Goal: Information Seeking & Learning: Learn about a topic

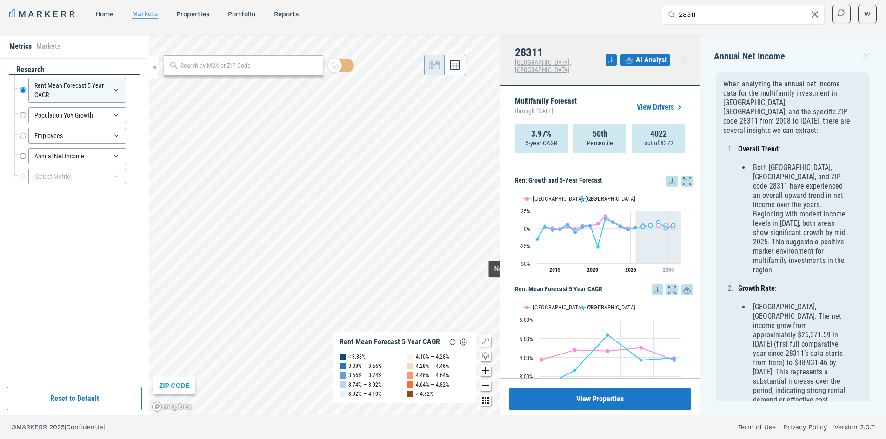
scroll to position [139, 0]
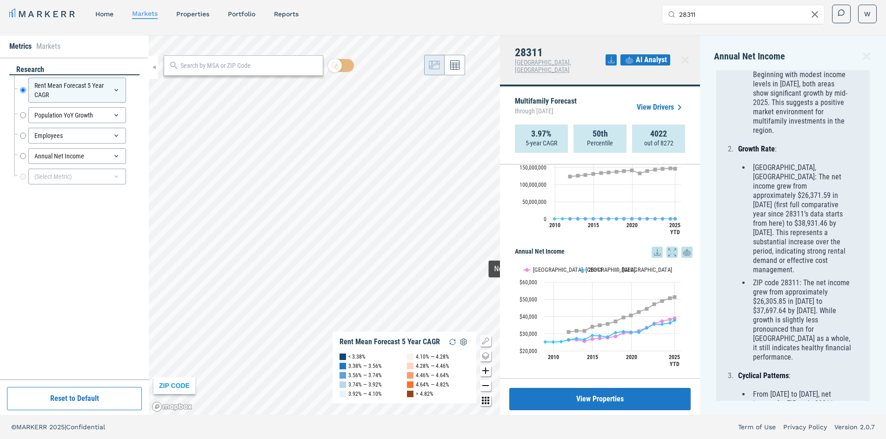
click at [732, 6] on input "28311" at bounding box center [748, 14] width 139 height 19
click at [731, 6] on input "28311" at bounding box center [748, 14] width 139 height 19
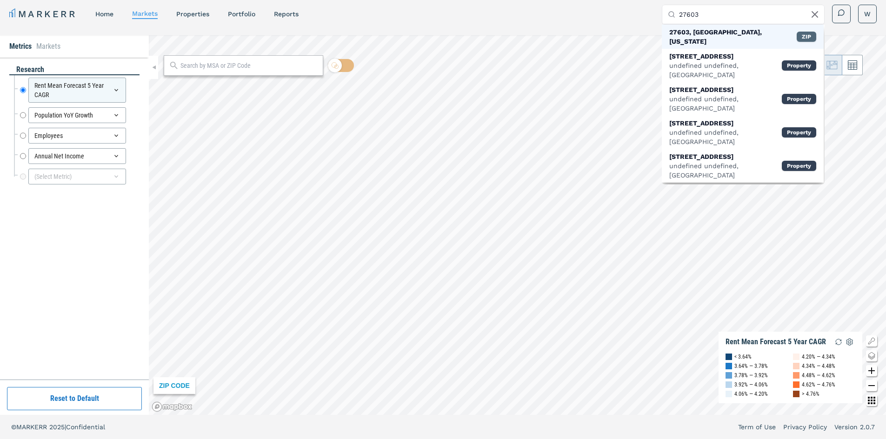
type input "27603"
click at [805, 36] on div "ZIP" at bounding box center [806, 37] width 20 height 10
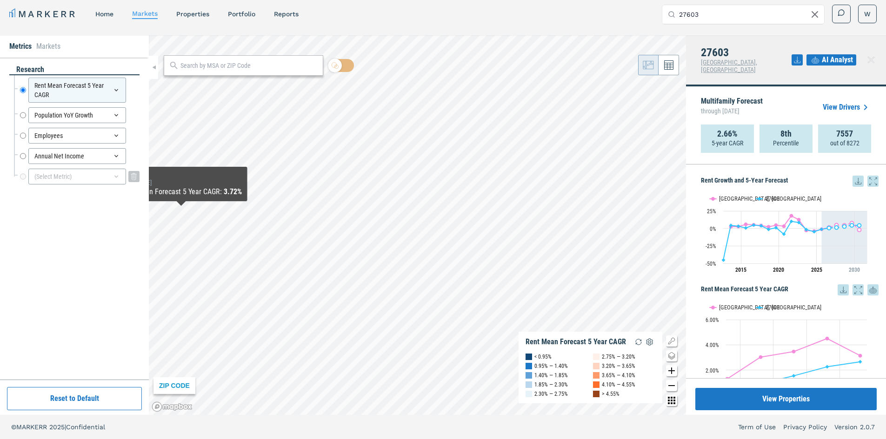
click at [65, 172] on div "(Select Metric)" at bounding box center [77, 177] width 98 height 16
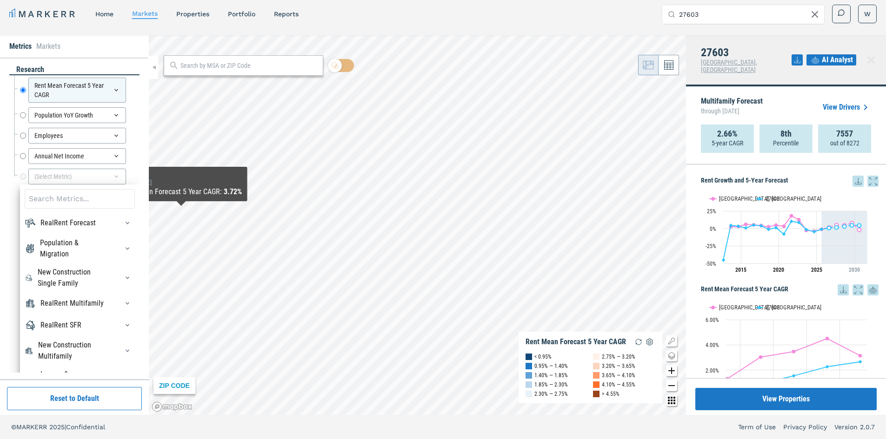
click at [84, 309] on div "RealRent Multifamily" at bounding box center [71, 303] width 63 height 11
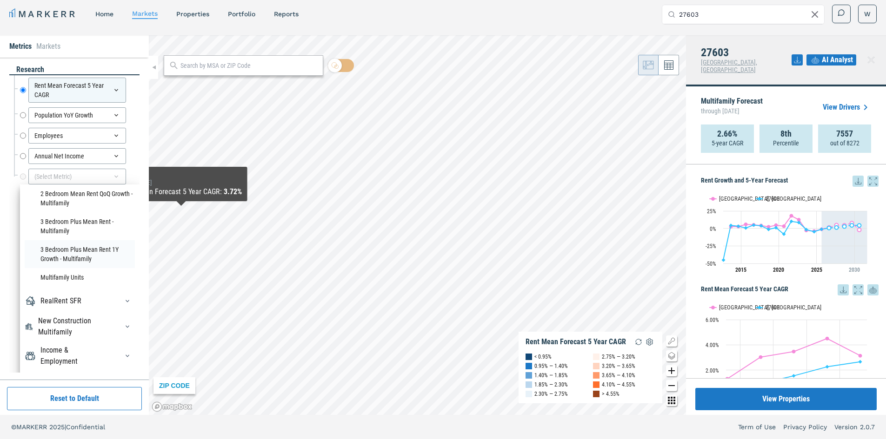
scroll to position [1134, 0]
click at [60, 280] on li "Multifamily Units" at bounding box center [80, 277] width 110 height 19
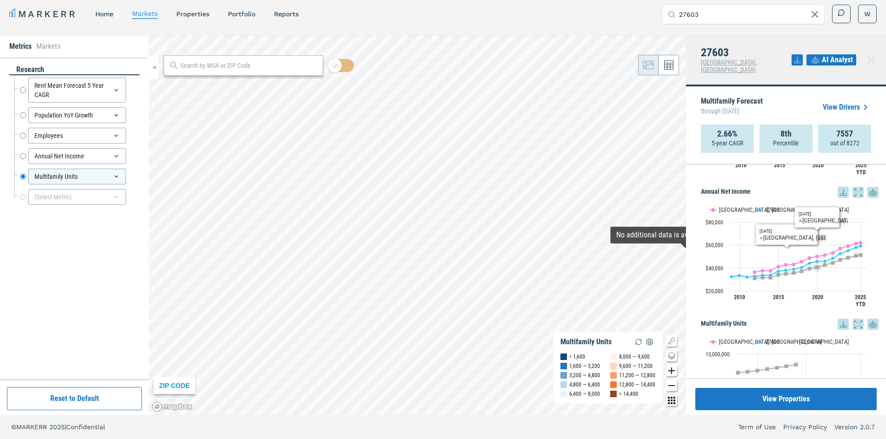
scroll to position [566, 0]
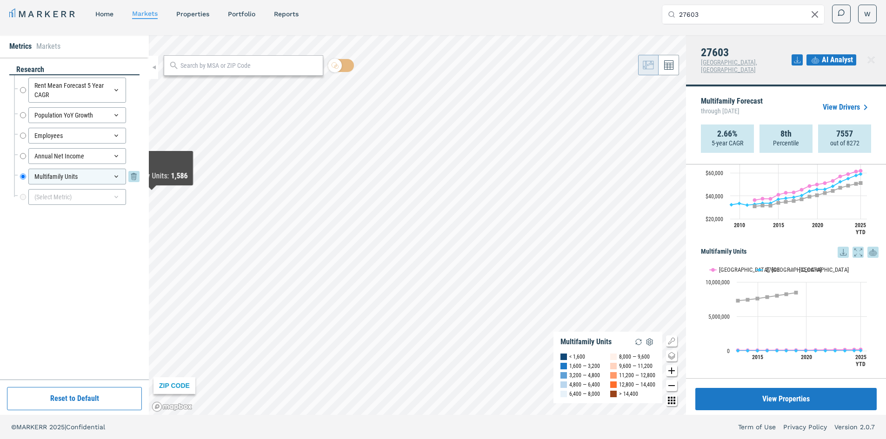
click at [115, 176] on icon at bounding box center [116, 177] width 4 height 2
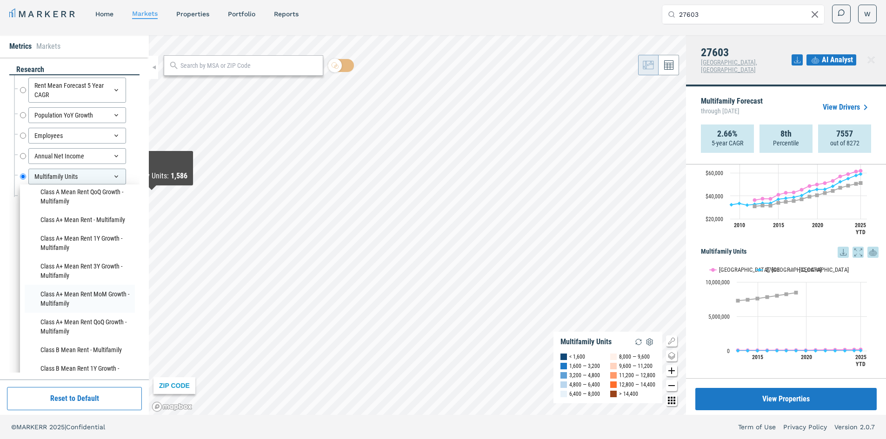
scroll to position [511, 0]
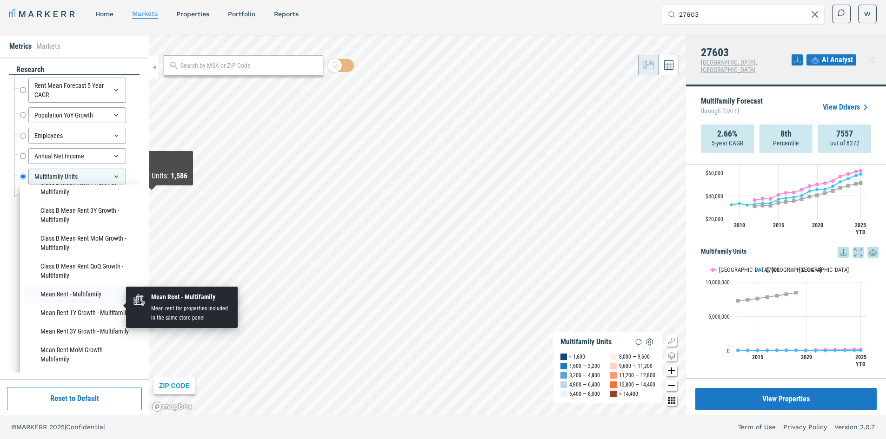
click at [56, 303] on li "Mean Rent - Multifamily" at bounding box center [80, 294] width 110 height 19
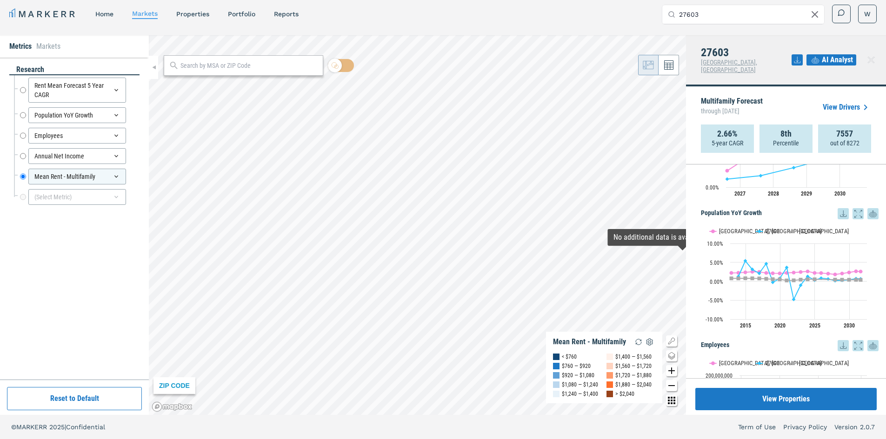
scroll to position [93, 0]
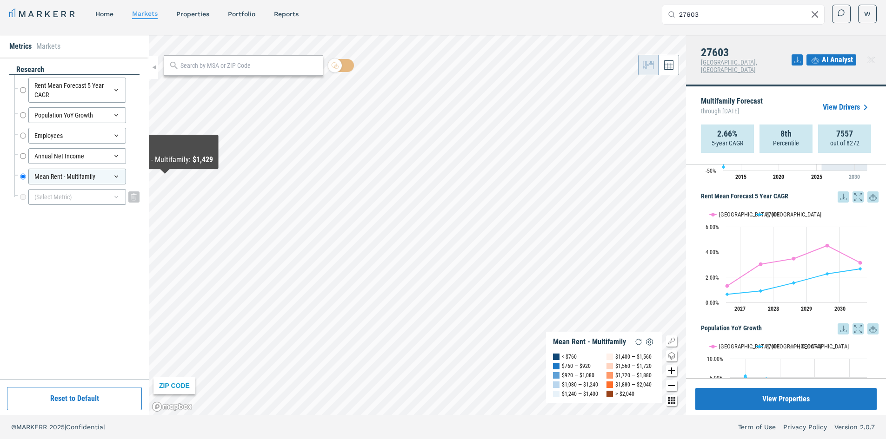
click at [74, 200] on div "(Select Metric)" at bounding box center [77, 197] width 98 height 16
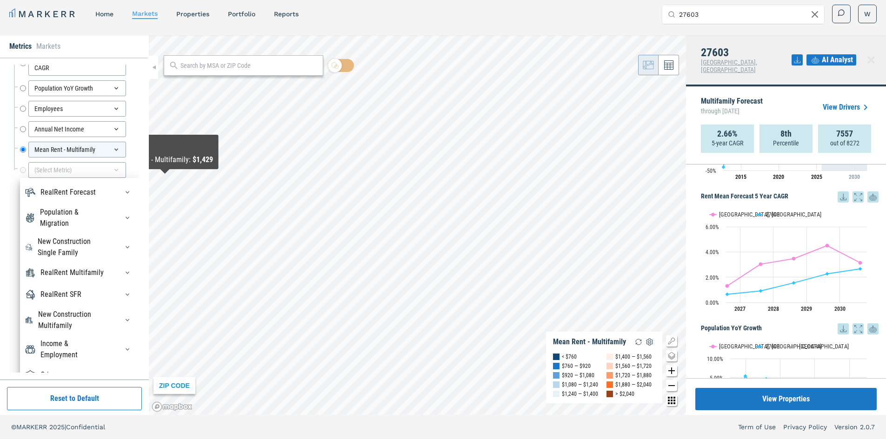
scroll to position [41, 0]
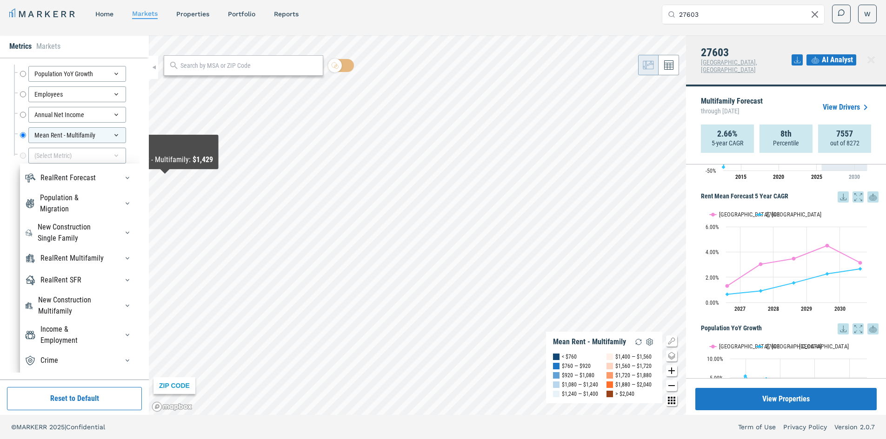
click at [87, 192] on div "Population & Migration" at bounding box center [73, 203] width 67 height 22
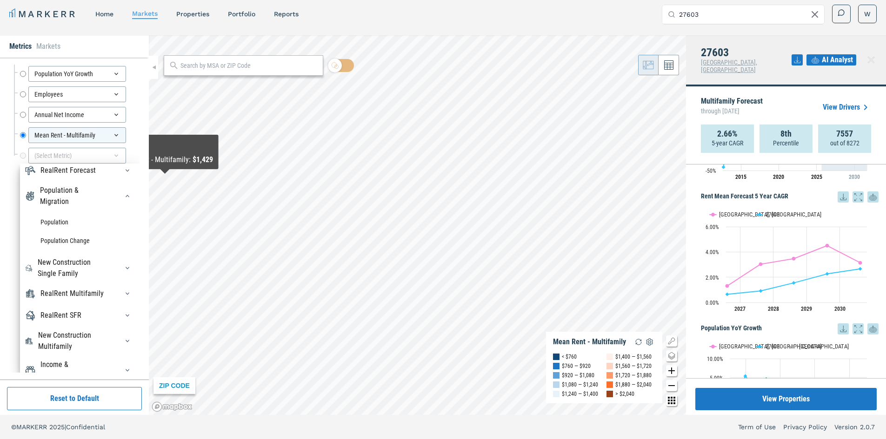
click at [82, 267] on div "New Construction Single Family" at bounding box center [73, 268] width 70 height 22
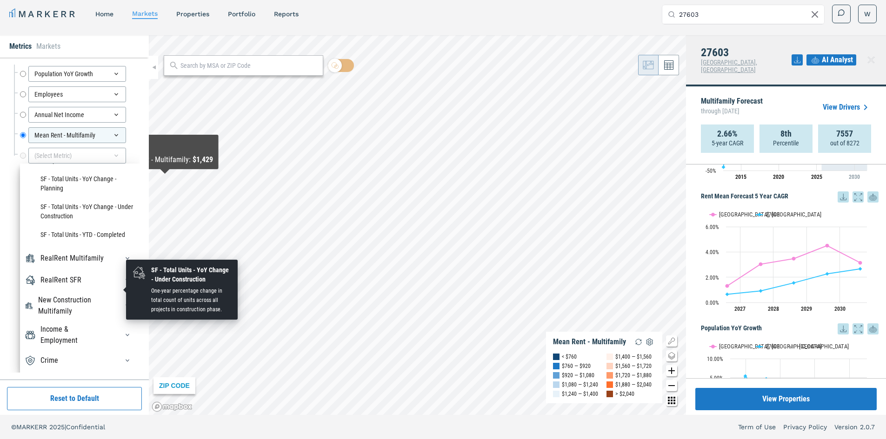
scroll to position [480, 0]
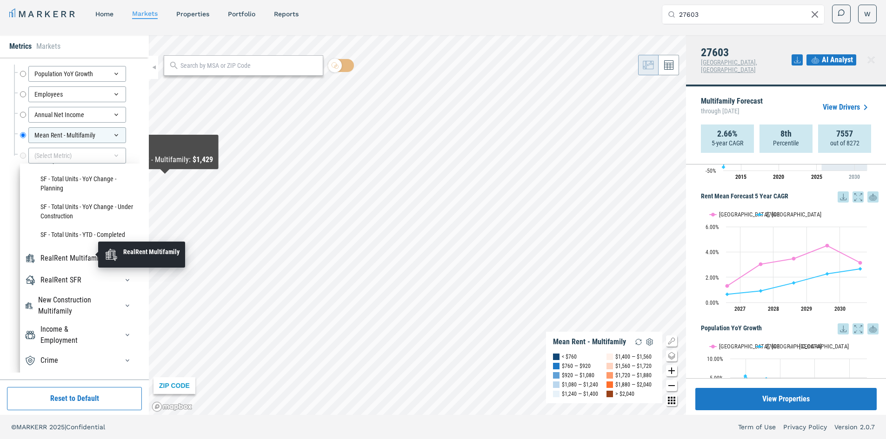
click at [77, 255] on div "RealRent Multifamily" at bounding box center [71, 258] width 63 height 11
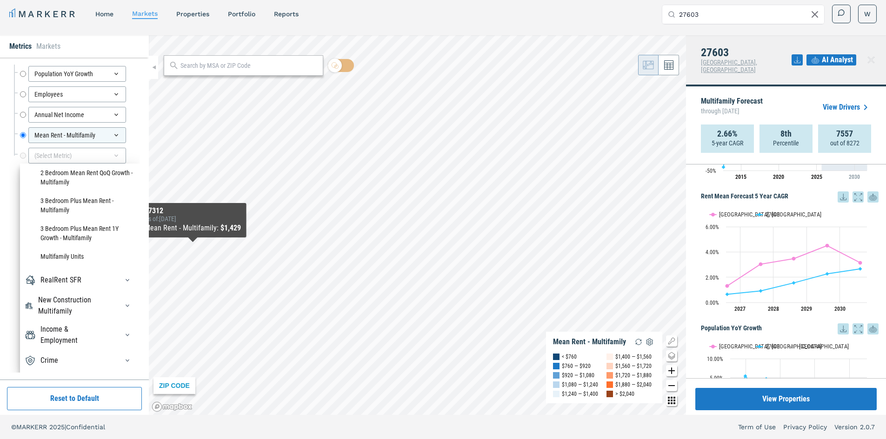
scroll to position [0, 0]
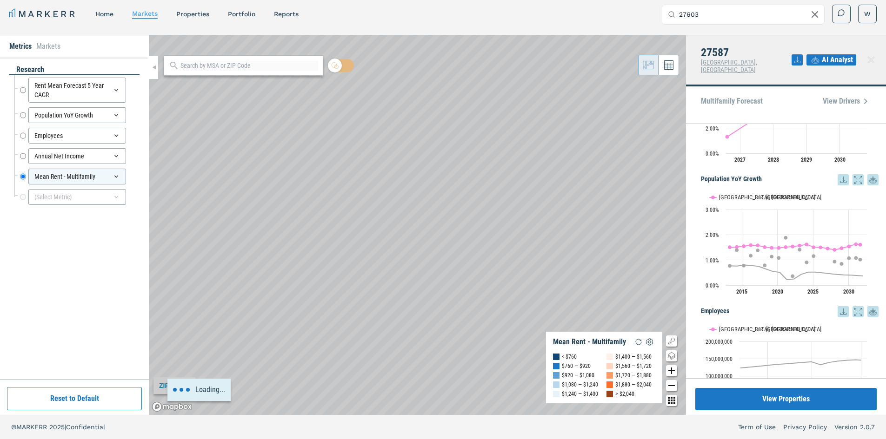
click at [454, 137] on div "Loading..." at bounding box center [417, 225] width 537 height 380
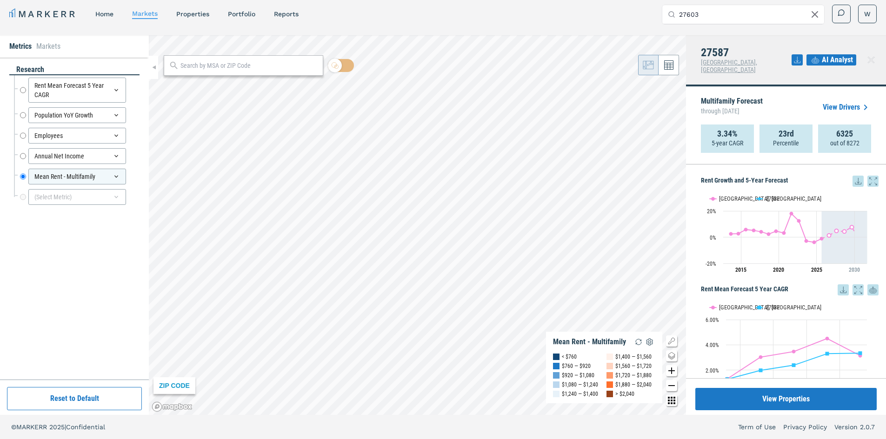
click at [703, 6] on input "27603" at bounding box center [748, 14] width 139 height 19
click at [718, 12] on input "27603" at bounding box center [748, 14] width 139 height 19
click at [750, 35] on div "MARKERR home markets properties Portfolio reports Search by MSA, ZIP, Property …" at bounding box center [443, 216] width 886 height 445
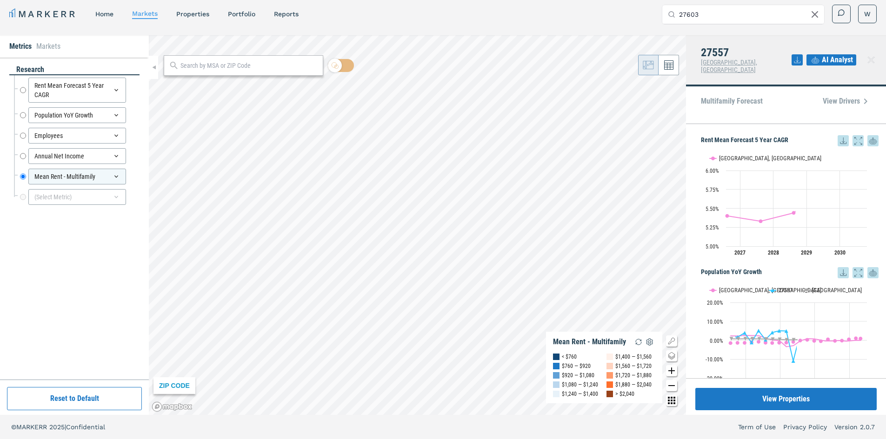
click at [769, 50] on div "27557 [GEOGRAPHIC_DATA], [GEOGRAPHIC_DATA] AI Analyst" at bounding box center [786, 60] width 200 height 51
click at [720, 19] on input "27603" at bounding box center [748, 14] width 139 height 19
click at [705, 11] on input "27603" at bounding box center [748, 14] width 139 height 19
click at [713, 49] on h4 "27557" at bounding box center [746, 52] width 91 height 12
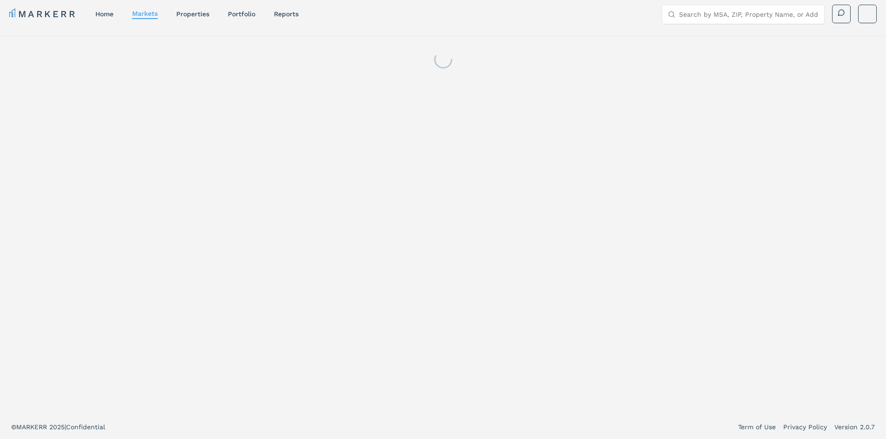
scroll to position [6, 0]
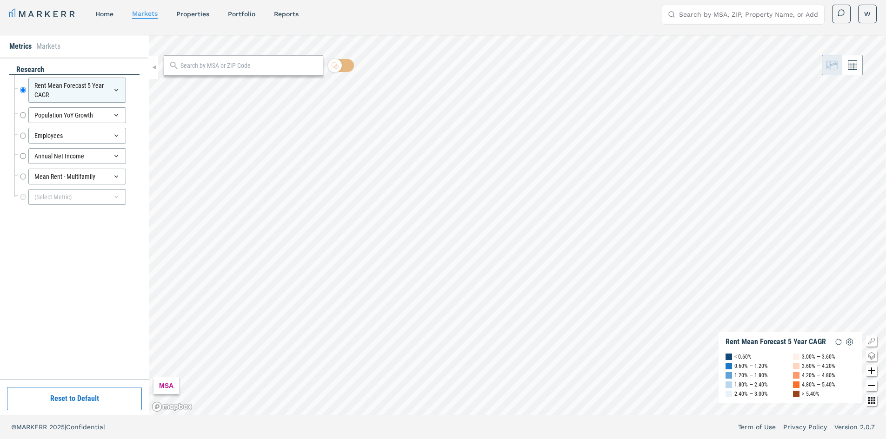
click at [695, 14] on input "Search by MSA, ZIP, Property Name, or Address" at bounding box center [748, 14] width 139 height 19
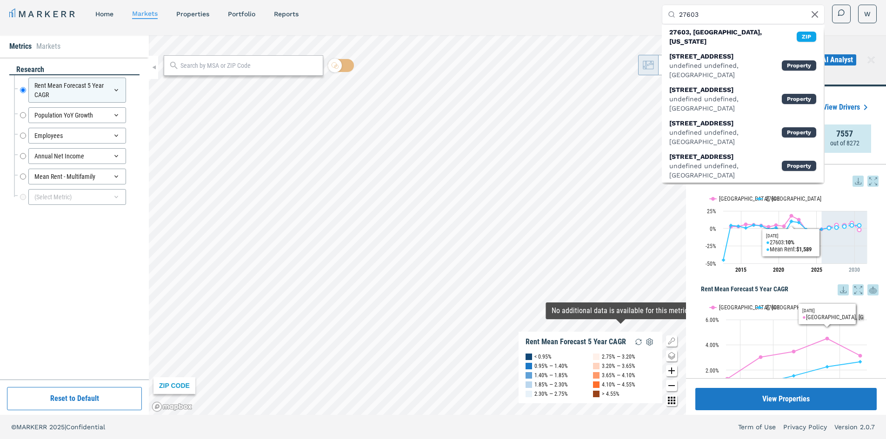
type input "27603"
click at [695, 192] on div "Rent Growth and 5-Year Forecast Rent Growth and 5-Year Forecast Line chart with…" at bounding box center [786, 272] width 200 height 214
drag, startPoint x: 693, startPoint y: 192, endPoint x: 706, endPoint y: 179, distance: 17.4
click at [694, 192] on div "Rent Growth and 5-Year Forecast Rent Growth and 5-Year Forecast Line chart with…" at bounding box center [786, 272] width 200 height 214
click at [813, 16] on icon at bounding box center [815, 15] width 6 height 6
